Goal: Task Accomplishment & Management: Use online tool/utility

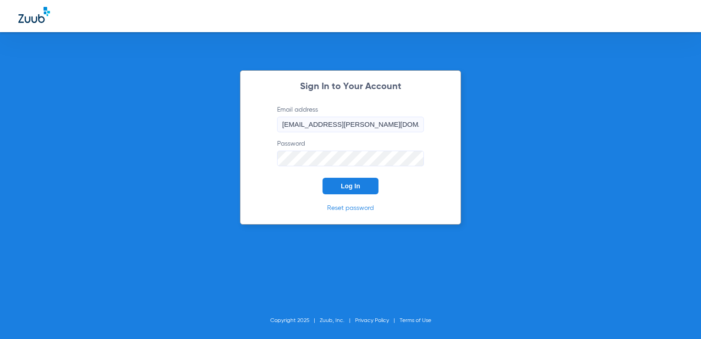
click at [359, 182] on span "Log In" at bounding box center [350, 185] width 19 height 7
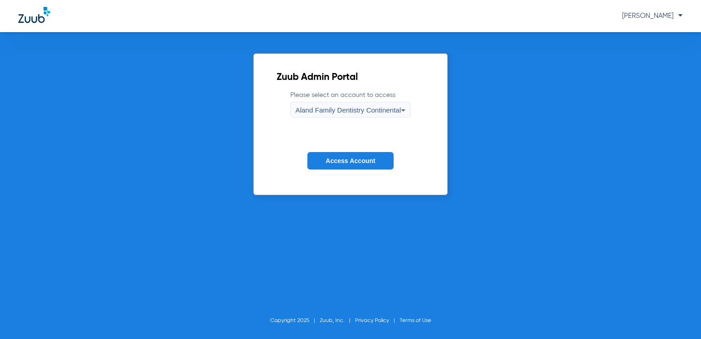
click at [357, 112] on span "Aland Family Dentistry Continental" at bounding box center [347, 110] width 105 height 8
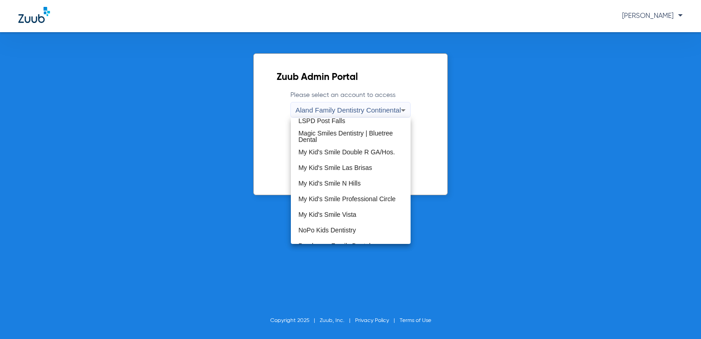
scroll to position [279, 0]
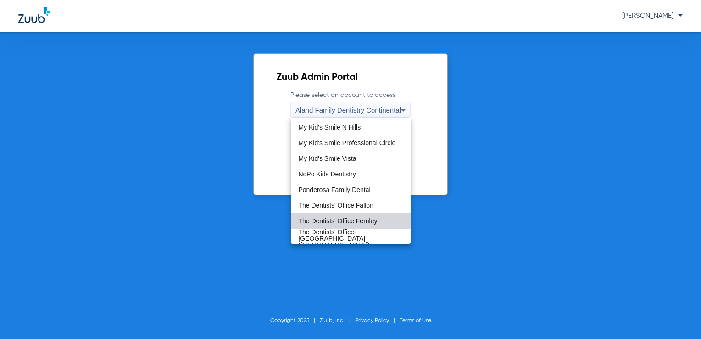
click at [375, 226] on mat-option "The Dentists' Office Fernley" at bounding box center [351, 221] width 120 height 16
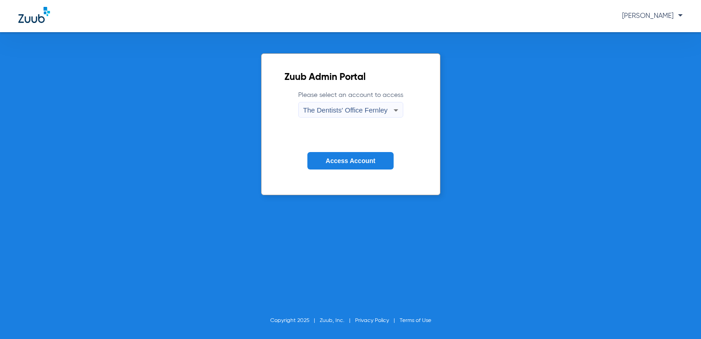
click at [343, 154] on button "Access Account" at bounding box center [350, 161] width 86 height 18
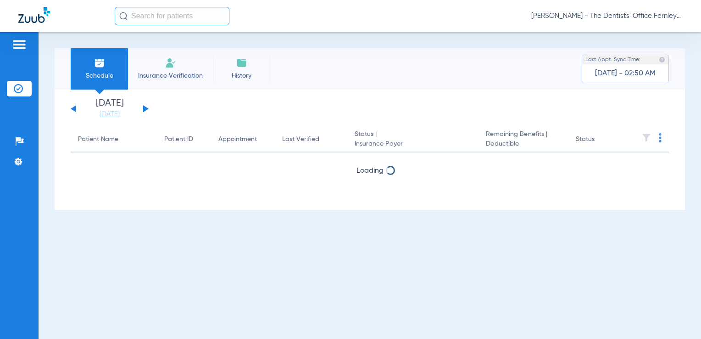
click at [343, 154] on div "Patient Name Patient ID Appointment Last Verified Status | Insurance Payer Rema…" at bounding box center [370, 152] width 598 height 50
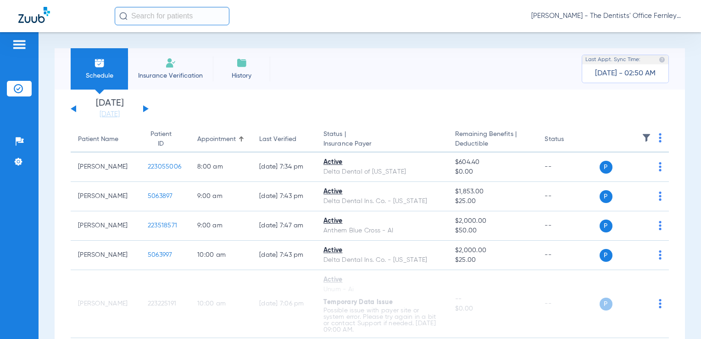
click at [203, 105] on app-single-date-navigator "[DATE] [DATE] [DATE] [DATE] [DATE] [DATE] [DATE] [DATE] [DATE] [DATE] [DATE] [D…" at bounding box center [370, 109] width 598 height 20
click at [114, 110] on link "[DATE]" at bounding box center [109, 114] width 55 height 9
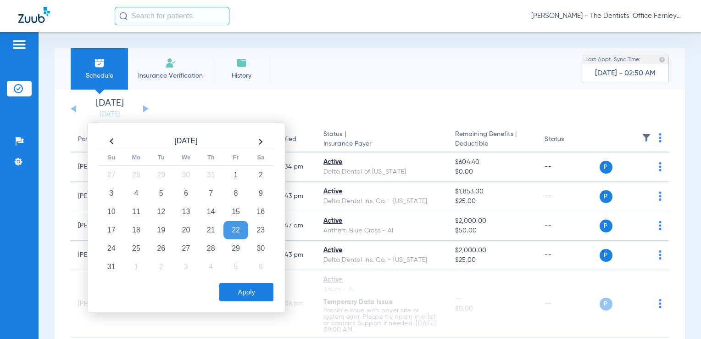
click at [265, 142] on th at bounding box center [260, 141] width 25 height 15
click at [116, 141] on th at bounding box center [111, 141] width 25 height 15
click at [161, 210] on td "16" at bounding box center [161, 211] width 25 height 18
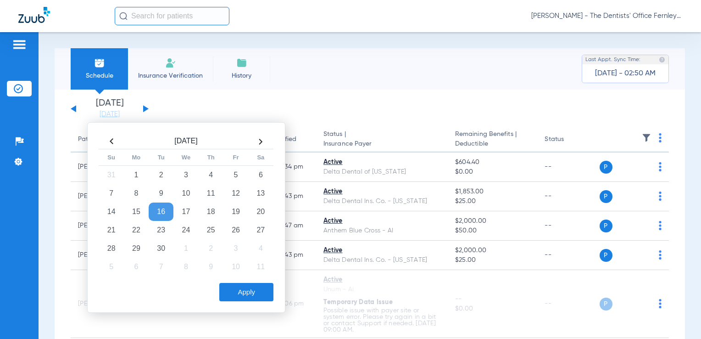
click at [244, 298] on button "Apply" at bounding box center [246, 292] width 54 height 18
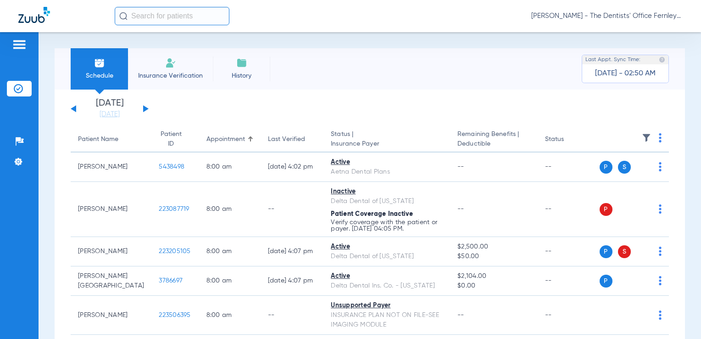
click at [655, 133] on th at bounding box center [635, 140] width 70 height 26
click at [659, 139] on img at bounding box center [660, 137] width 3 height 9
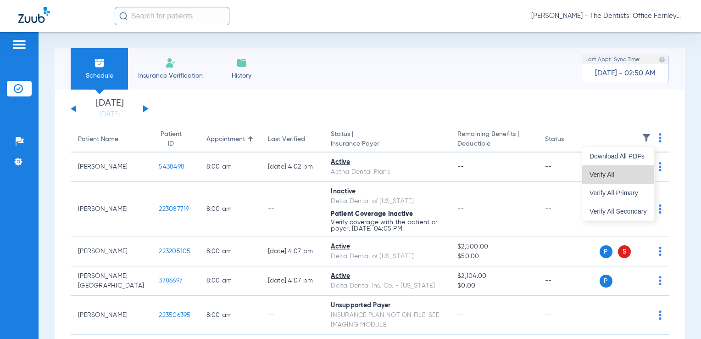
click at [622, 174] on span "Verify All" at bounding box center [617, 174] width 57 height 6
